Goal: Navigation & Orientation: Understand site structure

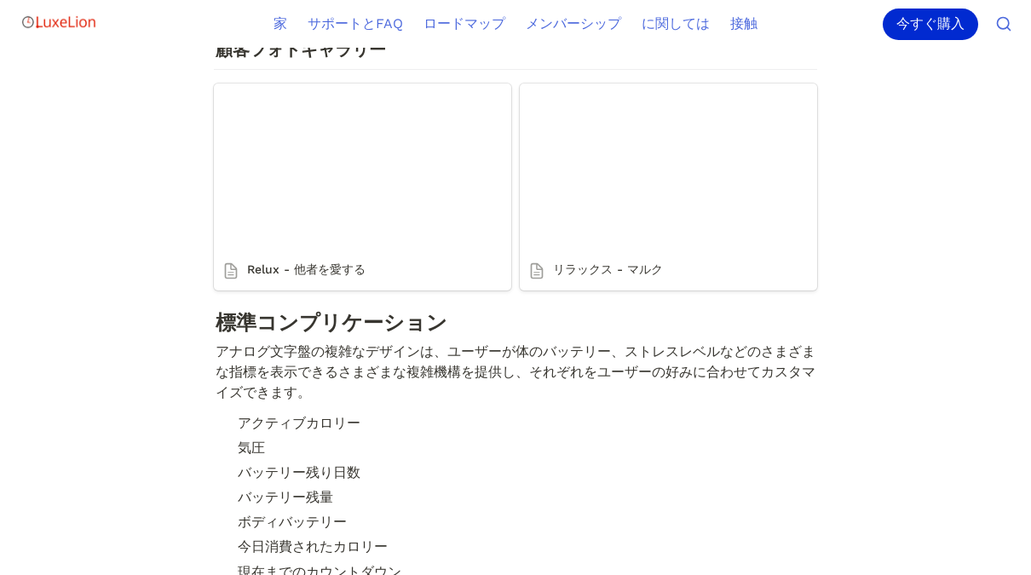
scroll to position [3230, 0]
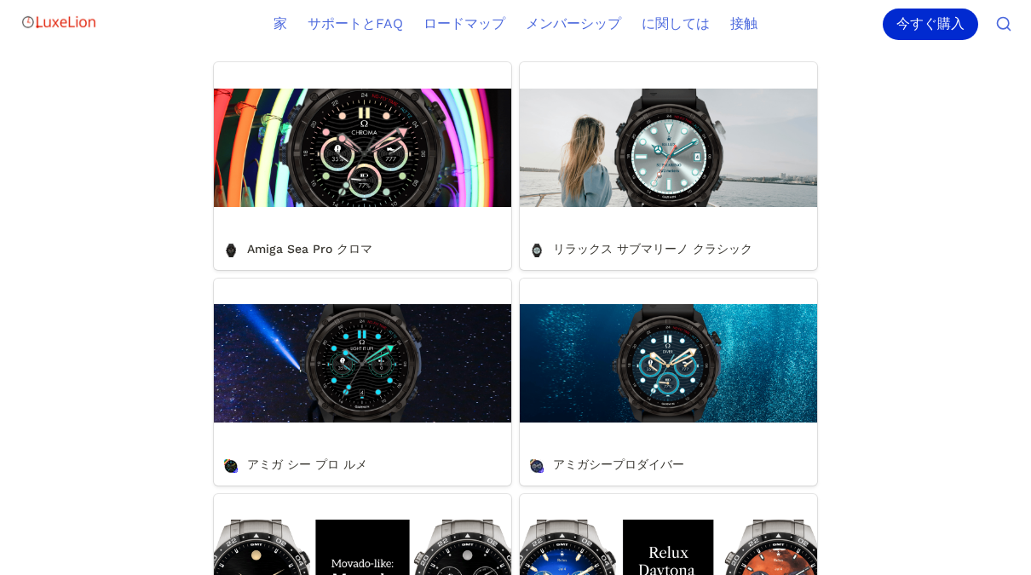
scroll to position [579, 0]
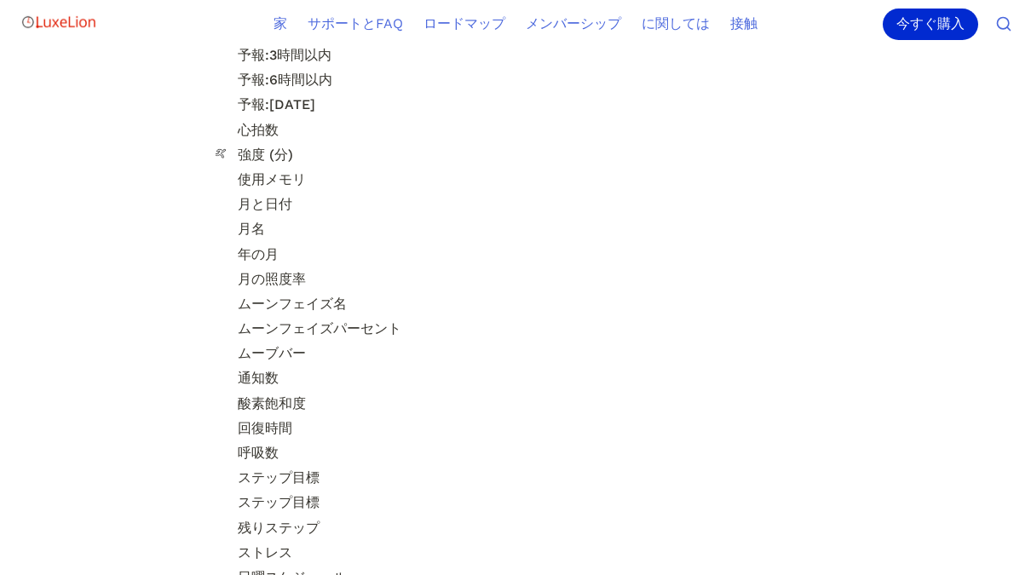
scroll to position [5629, 0]
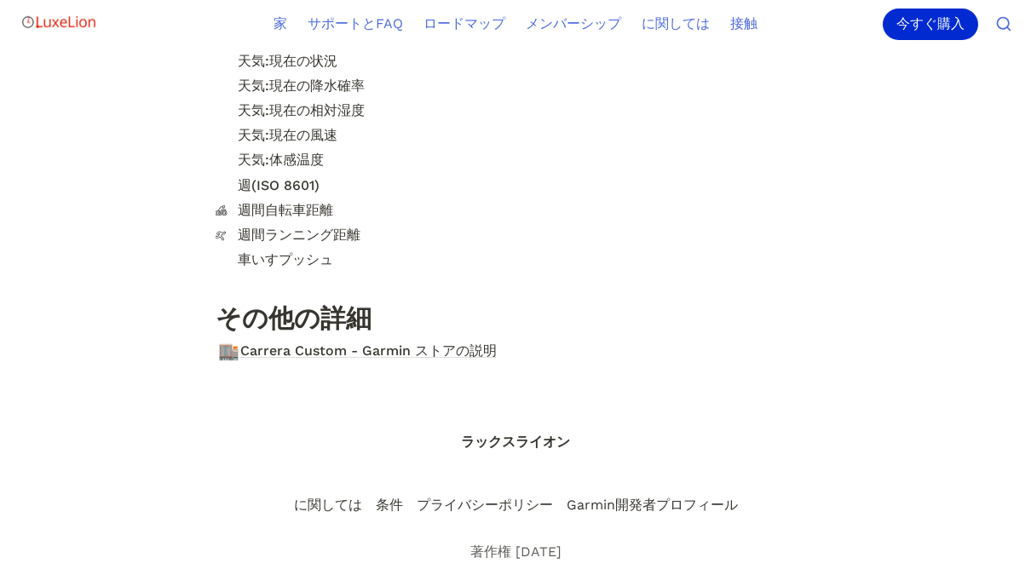
click at [559, 434] on span "ラックスライオン" at bounding box center [515, 442] width 109 height 16
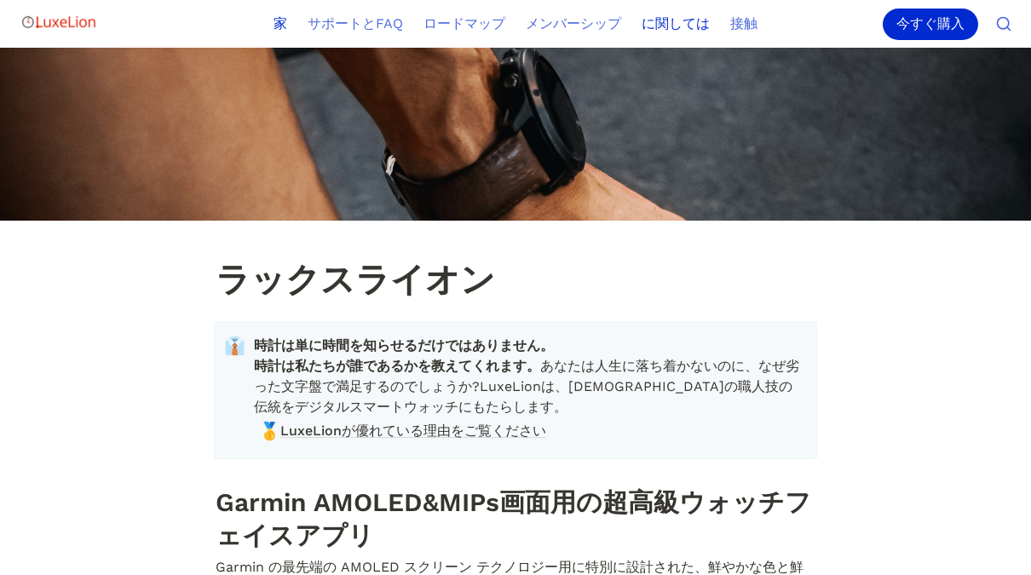
click at [668, 19] on link "に関しては" at bounding box center [675, 24] width 89 height 48
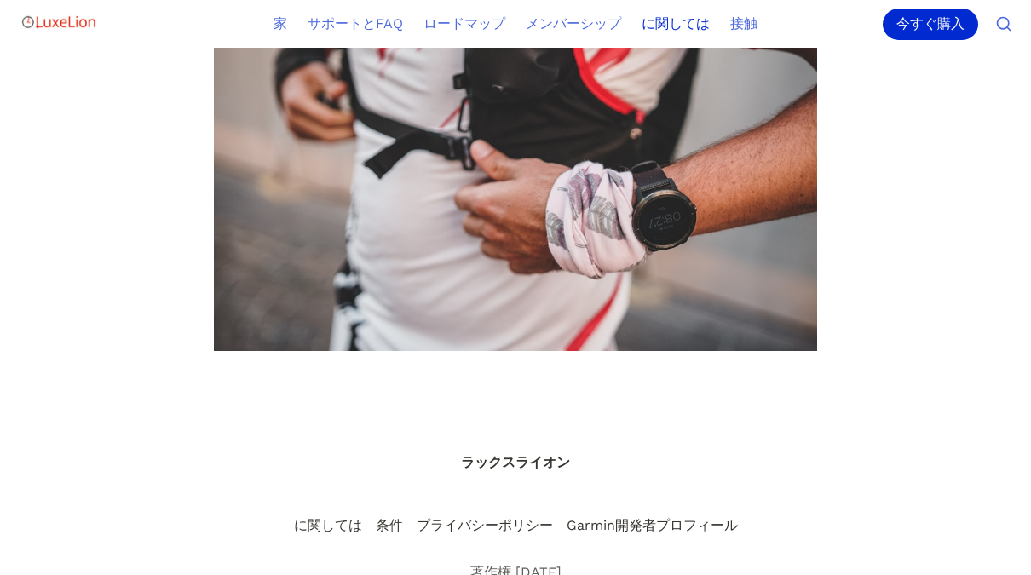
scroll to position [1438, 0]
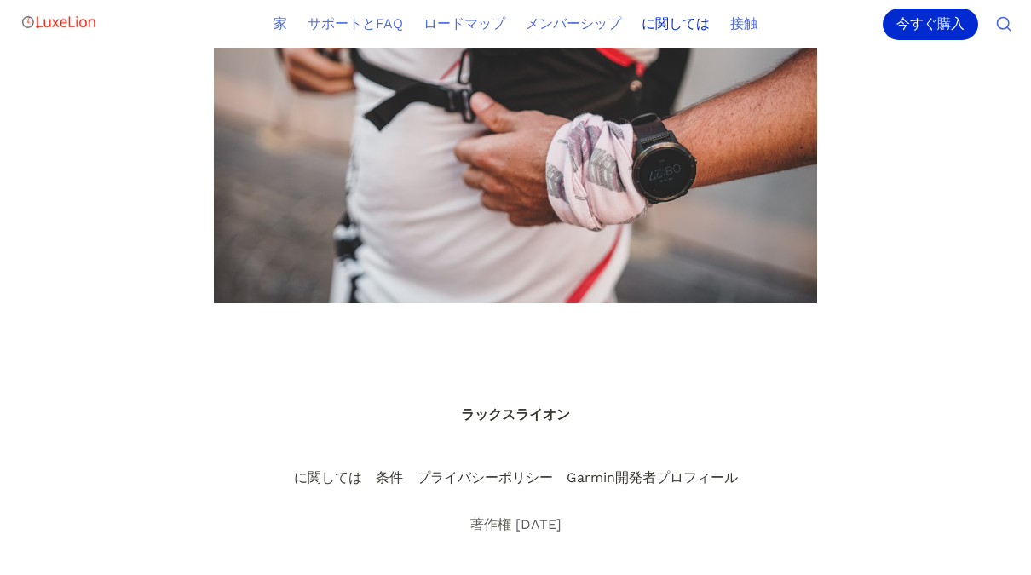
click at [319, 476] on p "に関しては" at bounding box center [328, 479] width 68 height 18
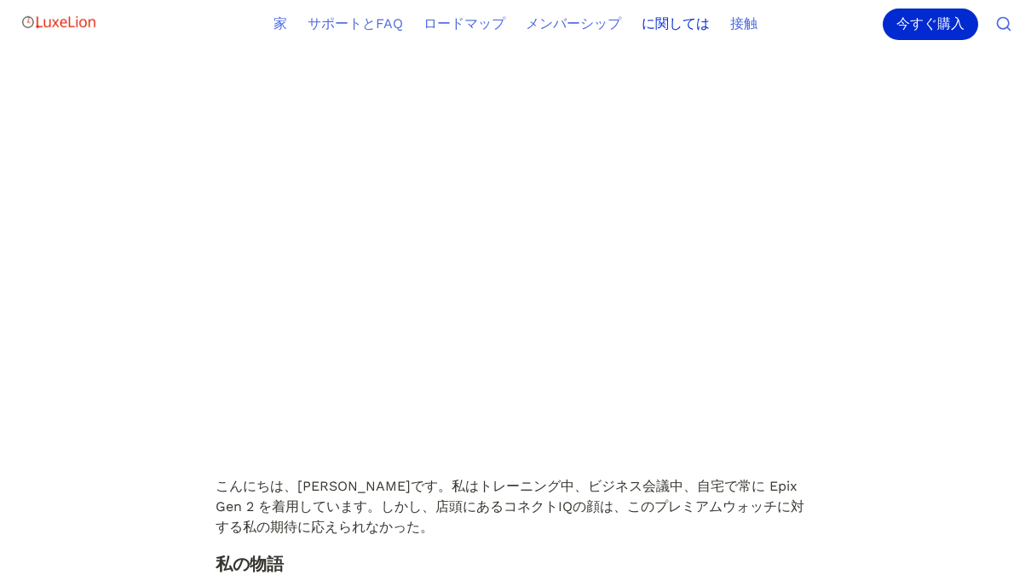
scroll to position [0, 0]
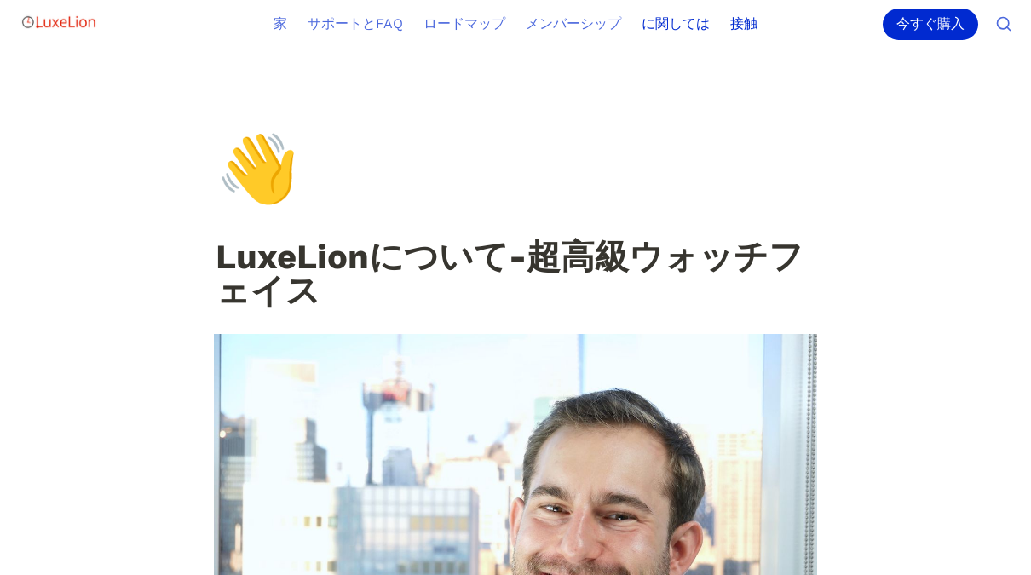
click at [749, 21] on link "接触" at bounding box center [744, 24] width 48 height 48
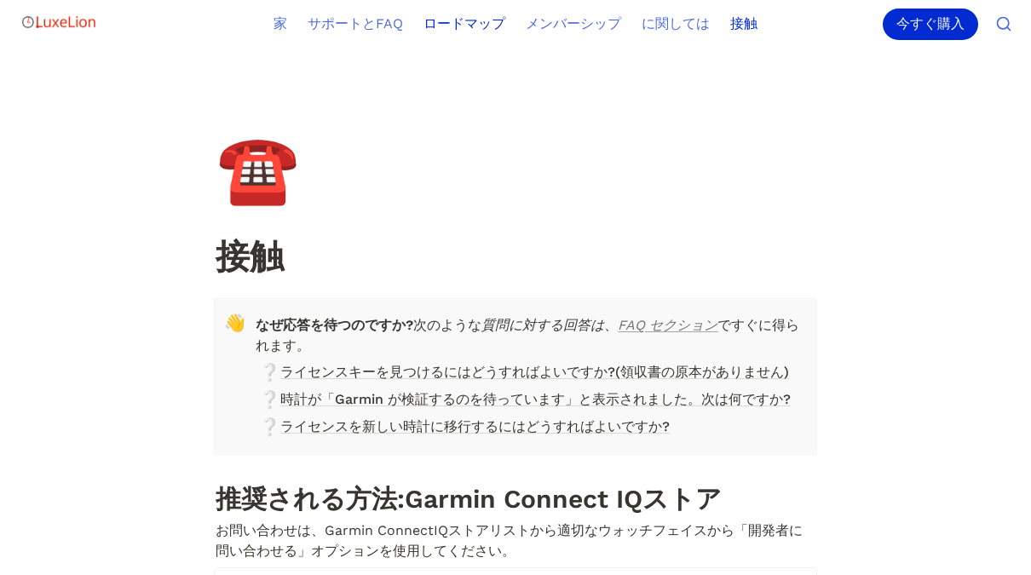
click at [450, 27] on link "ロードマップ" at bounding box center [464, 24] width 102 height 48
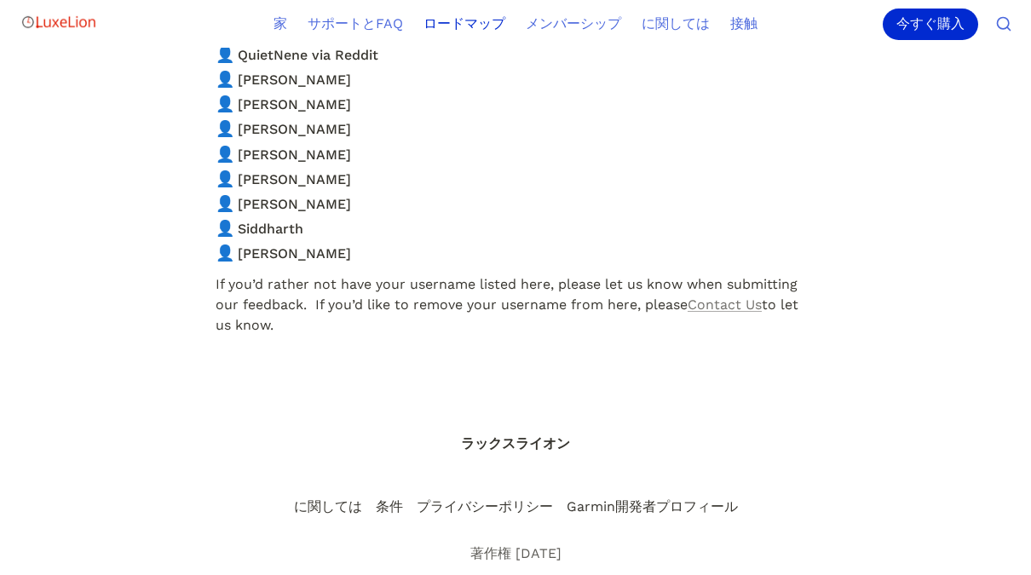
scroll to position [4258, 0]
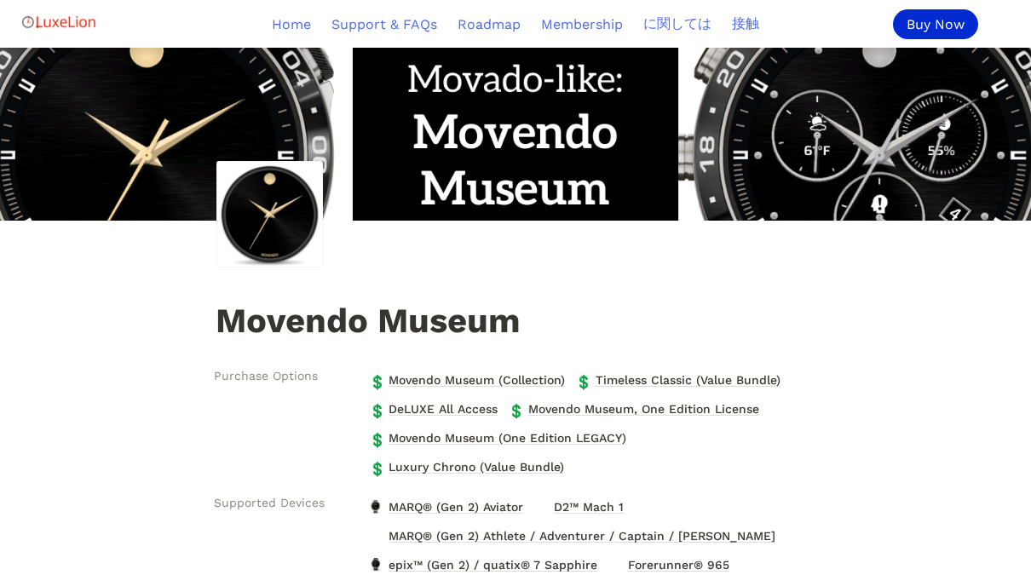
scroll to position [2275, 0]
